Goal: Task Accomplishment & Management: Manage account settings

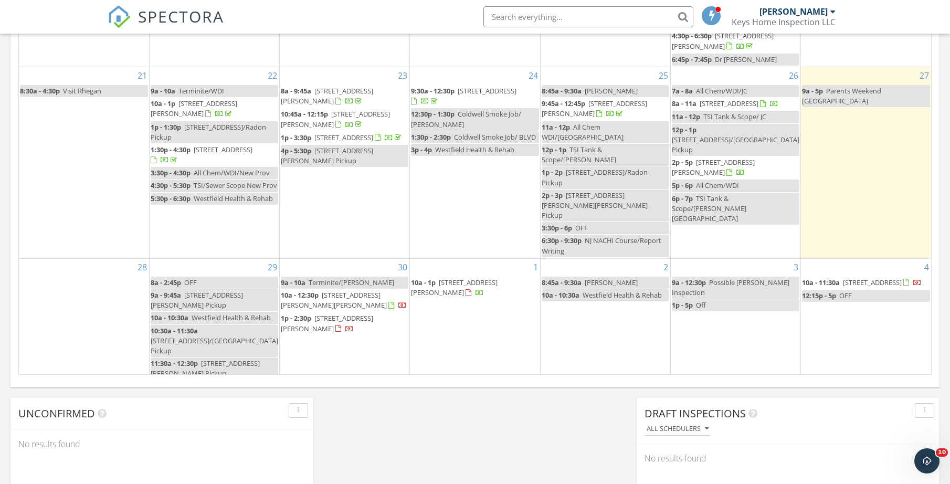
scroll to position [49, 0]
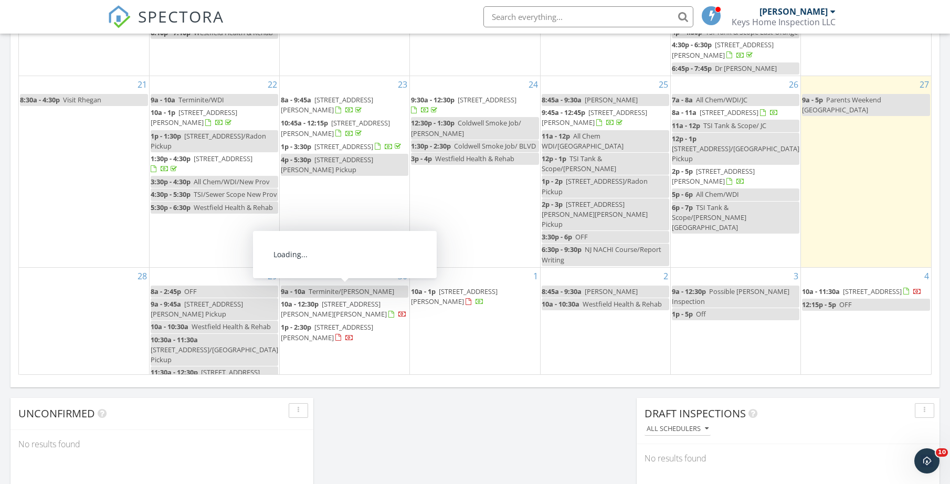
click at [372, 322] on span "154 Bowers St 2A, Jersey City 07307" at bounding box center [327, 331] width 92 height 19
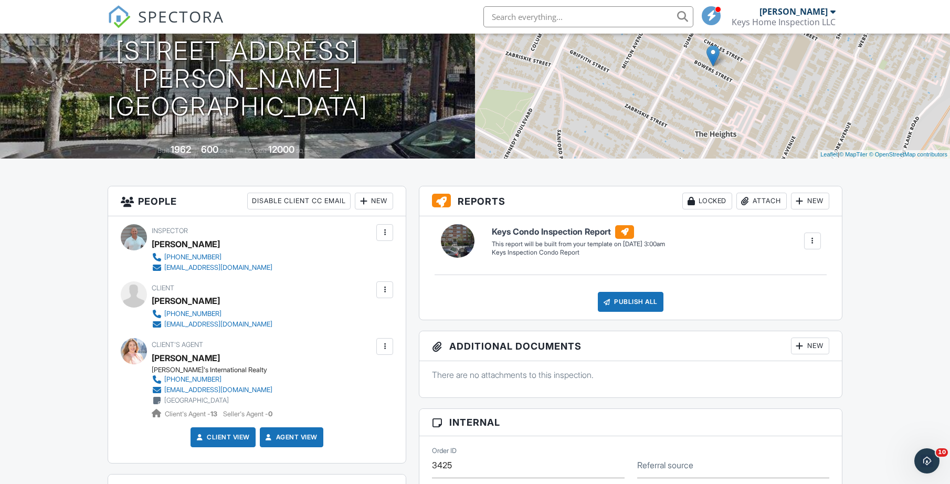
click at [255, 329] on div "lascariogarcia66@yahoo.com" at bounding box center [218, 324] width 108 height 8
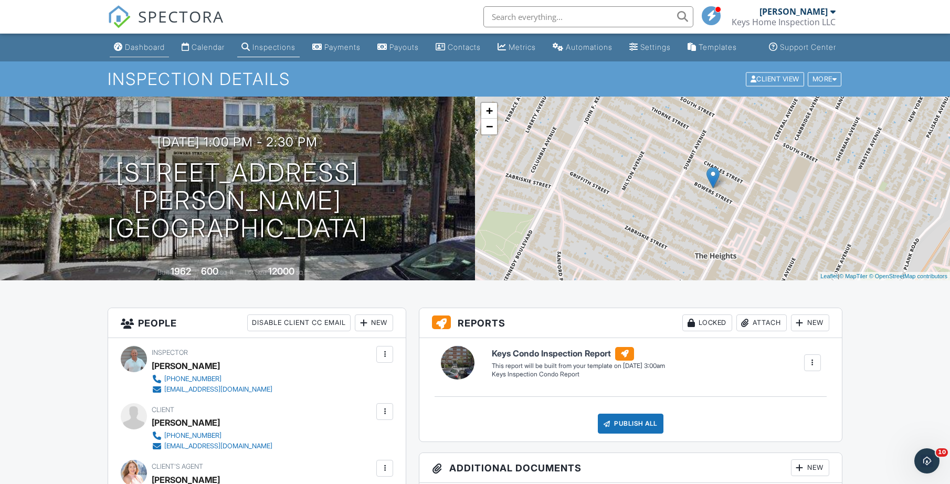
click at [141, 51] on link "Dashboard" at bounding box center [139, 47] width 59 height 19
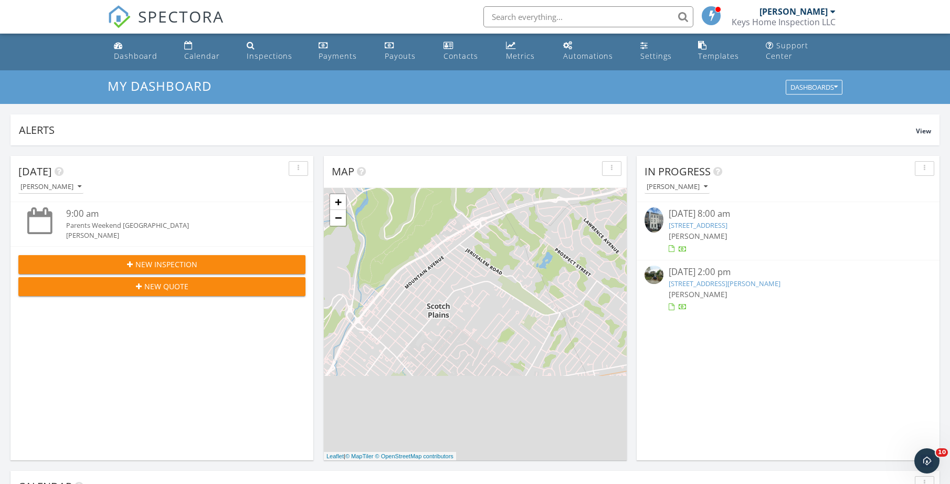
scroll to position [2, 0]
click at [723, 224] on link "251 Halladay St, Jersey City, NJ 07304" at bounding box center [698, 224] width 59 height 9
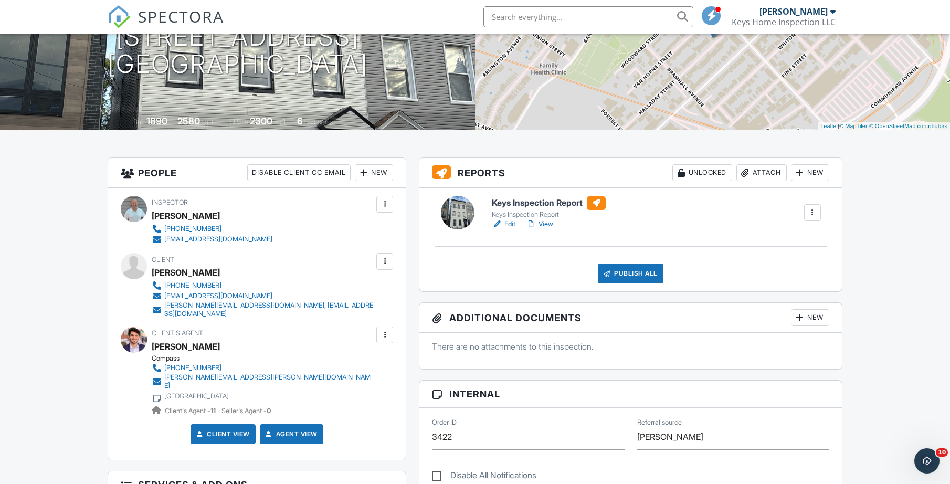
scroll to position [154, 0]
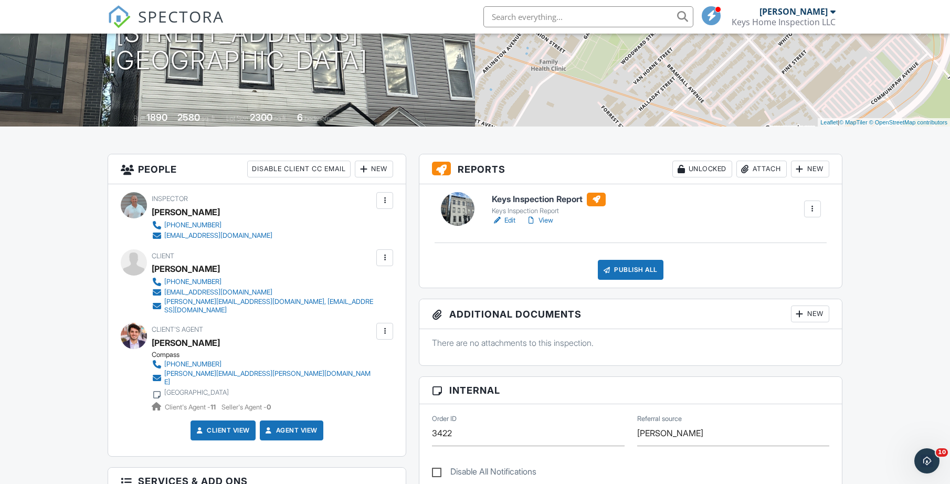
click at [507, 226] on link "Edit" at bounding box center [504, 220] width 24 height 10
